Goal: Obtain resource: Download file/media

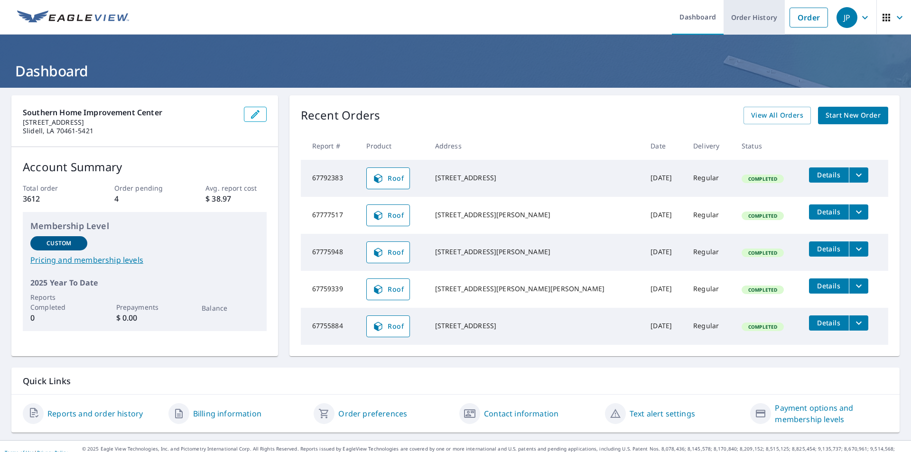
click at [732, 17] on link "Order History" at bounding box center [754, 17] width 61 height 35
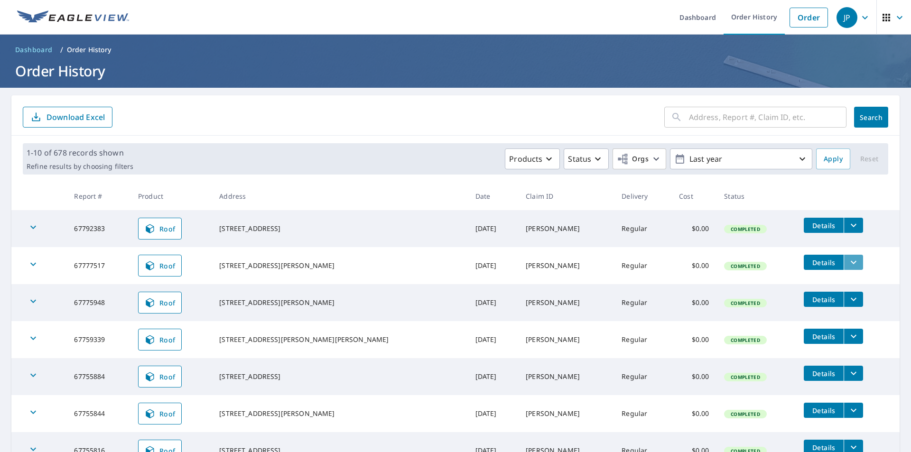
click at [851, 262] on icon "filesDropdownBtn-67777517" at bounding box center [854, 262] width 6 height 3
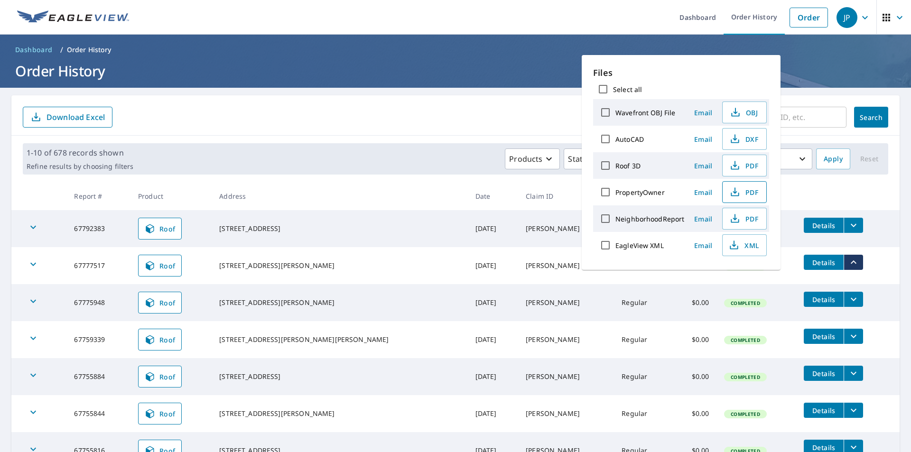
click at [754, 191] on span "PDF" at bounding box center [743, 191] width 30 height 11
click at [795, 65] on h1 "Order History" at bounding box center [455, 70] width 888 height 19
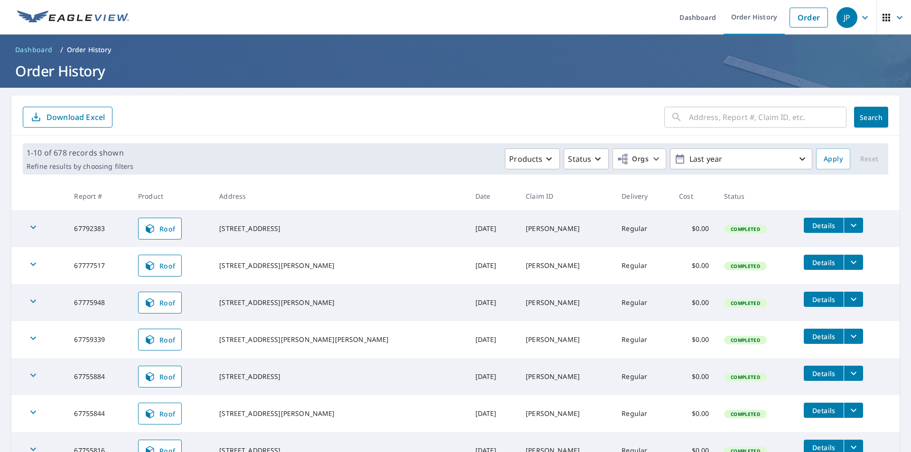
click at [848, 223] on icon "filesDropdownBtn-67792383" at bounding box center [853, 225] width 11 height 11
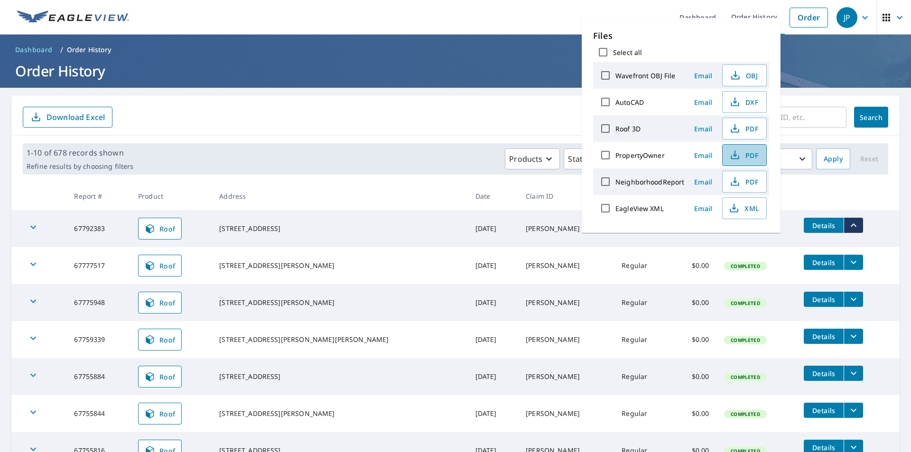
click at [746, 155] on span "PDF" at bounding box center [743, 154] width 30 height 11
click at [842, 18] on div "JP" at bounding box center [847, 17] width 21 height 21
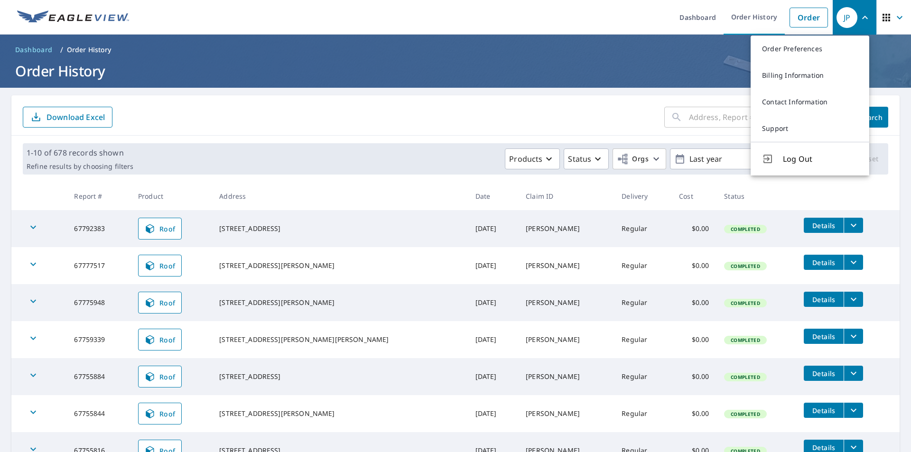
drag, startPoint x: 793, startPoint y: 159, endPoint x: 665, endPoint y: 148, distance: 128.6
click at [793, 159] on span "Log Out" at bounding box center [820, 158] width 75 height 11
